Goal: Find specific page/section

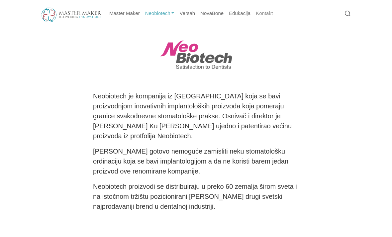
click at [266, 11] on link "Kontakt" at bounding box center [264, 13] width 22 height 13
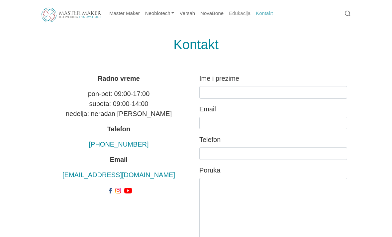
click at [243, 13] on link "Edukacija" at bounding box center [239, 13] width 27 height 13
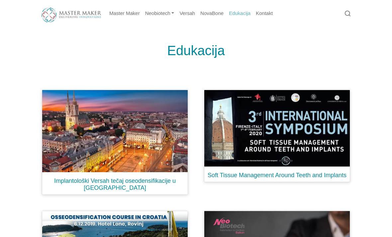
click at [73, 13] on img at bounding box center [71, 15] width 60 height 15
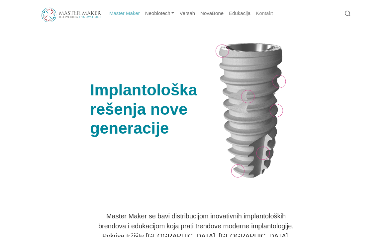
click at [268, 14] on link "Kontakt" at bounding box center [264, 13] width 22 height 13
